Goal: Transaction & Acquisition: Purchase product/service

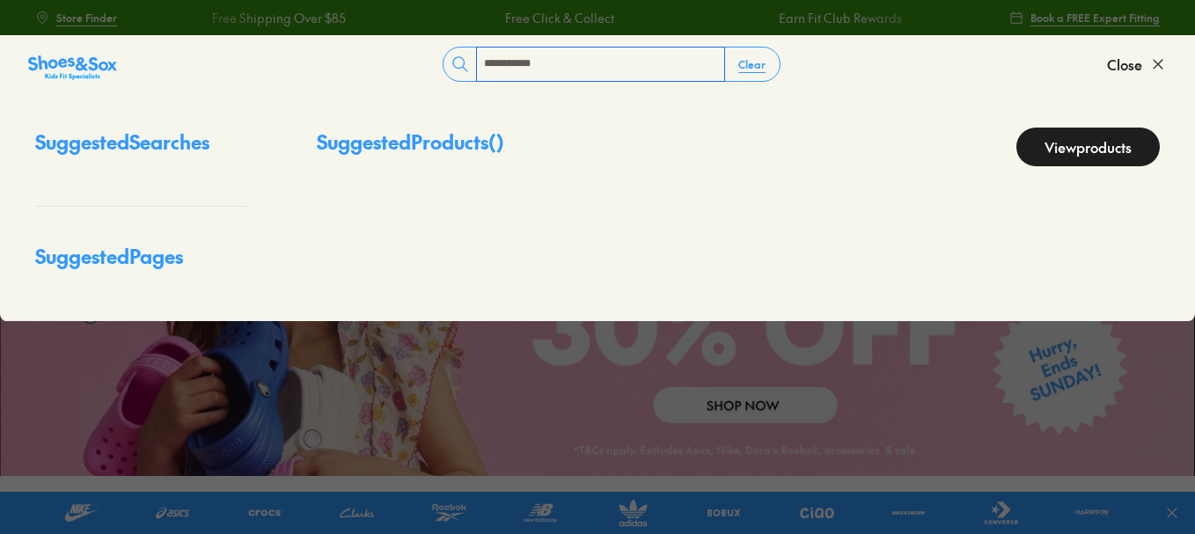
type input "**********"
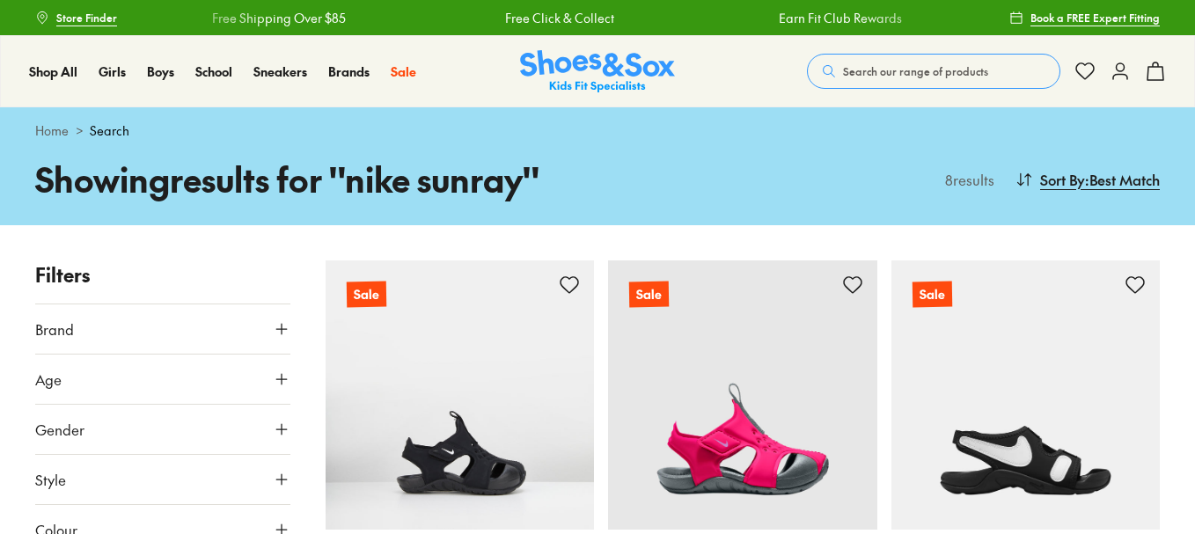
click at [764, 260] on img at bounding box center [742, 394] width 269 height 269
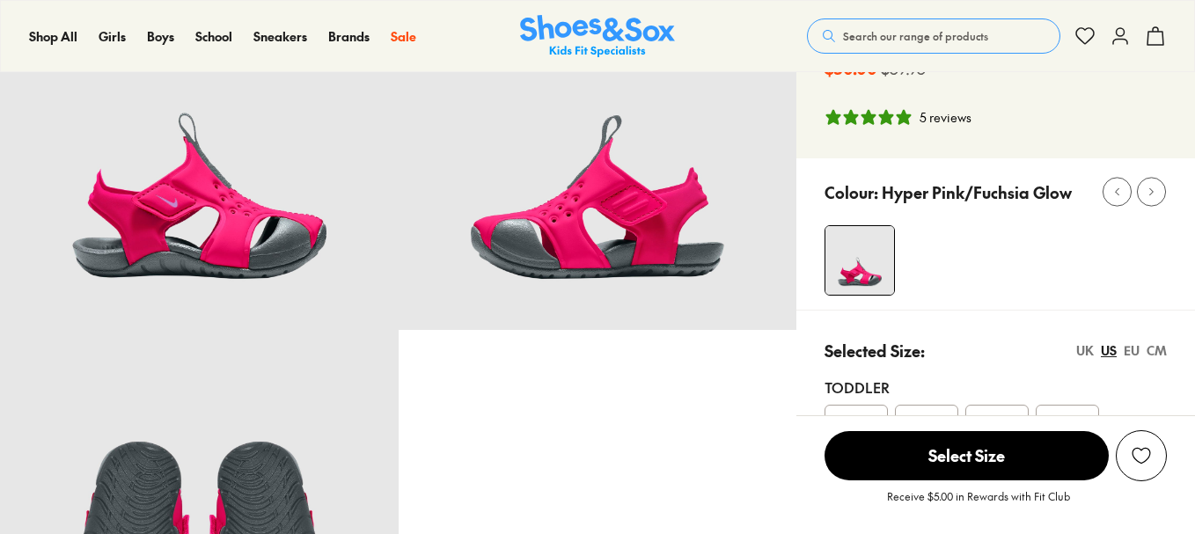
select select "*"
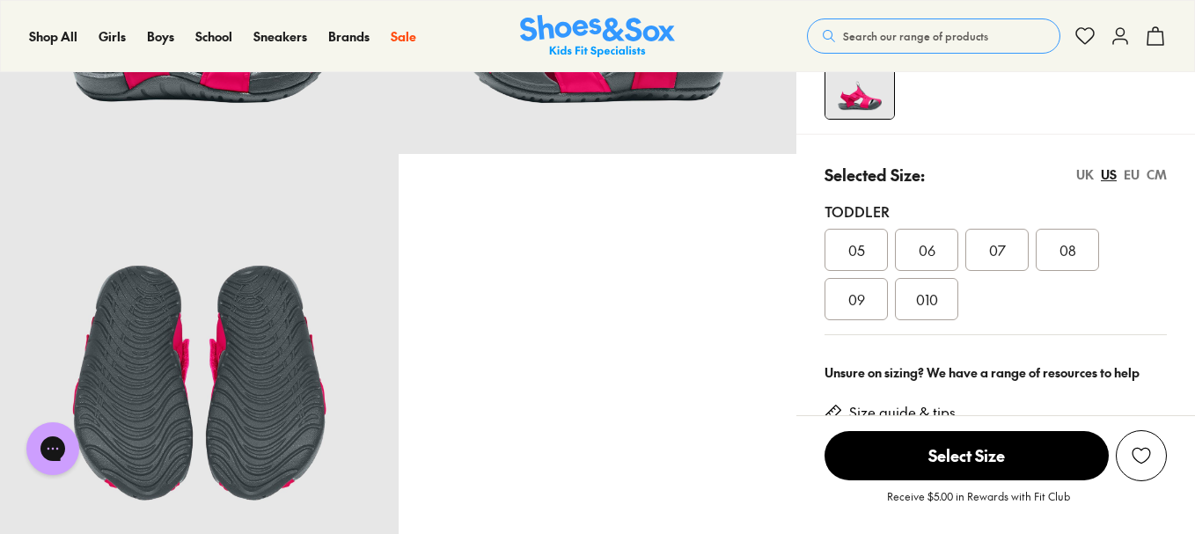
scroll to position [440, 0]
